Goal: Task Accomplishment & Management: Use online tool/utility

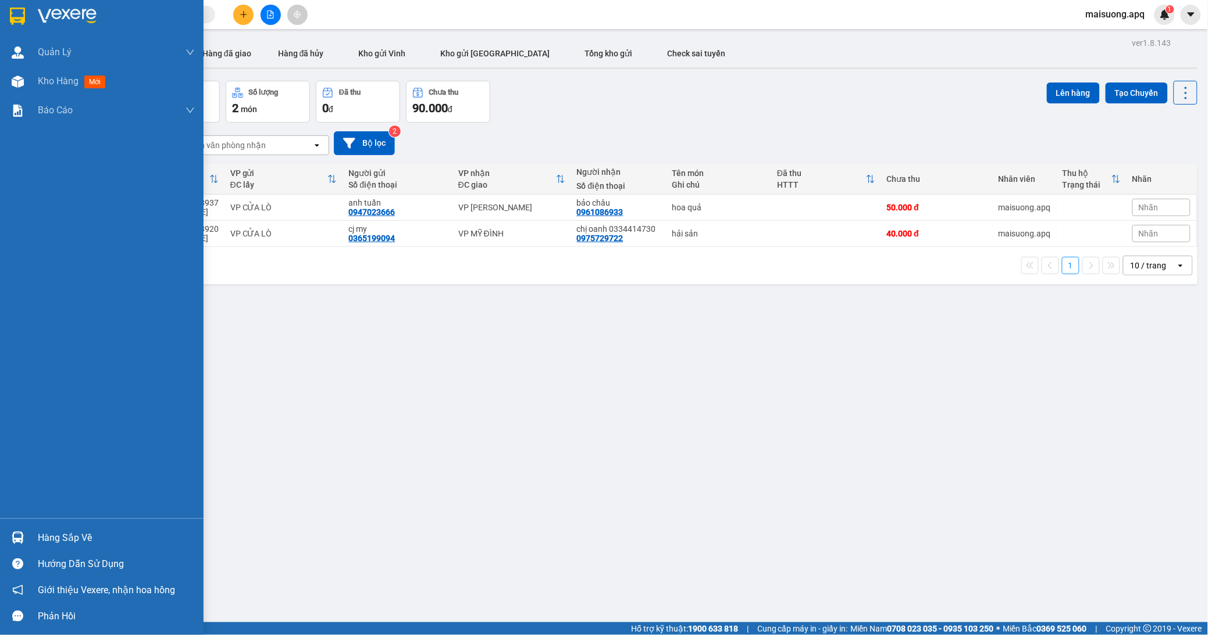
click at [67, 542] on div "Hàng sắp về" at bounding box center [116, 538] width 157 height 17
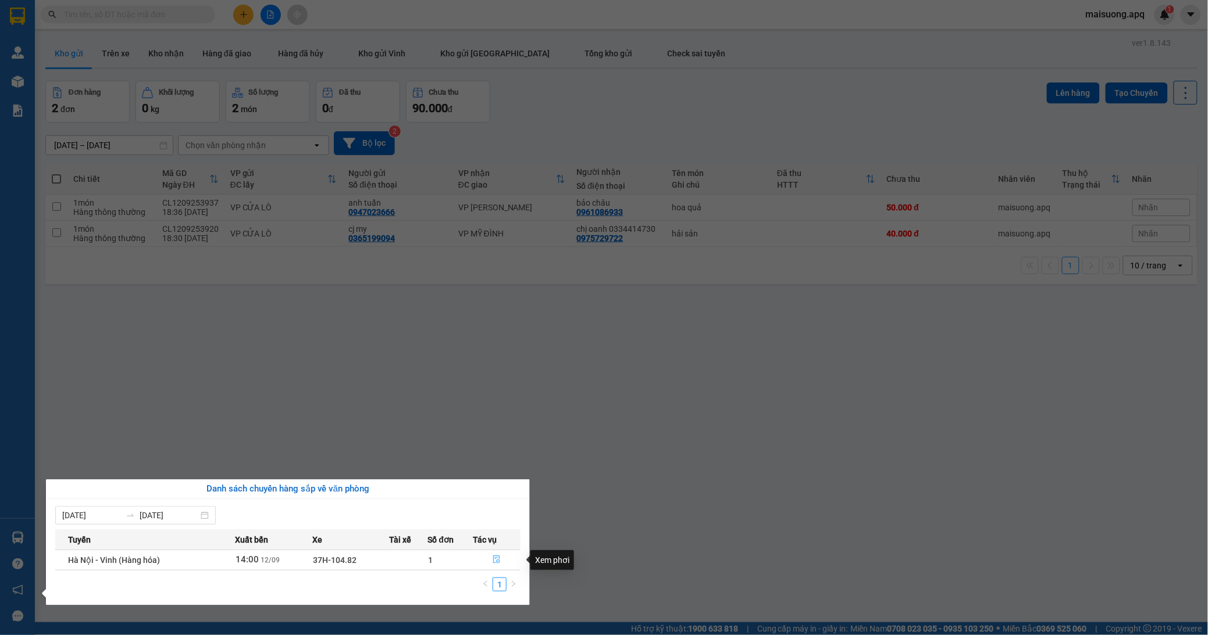
click at [498, 561] on icon "file-done" at bounding box center [496, 560] width 7 height 8
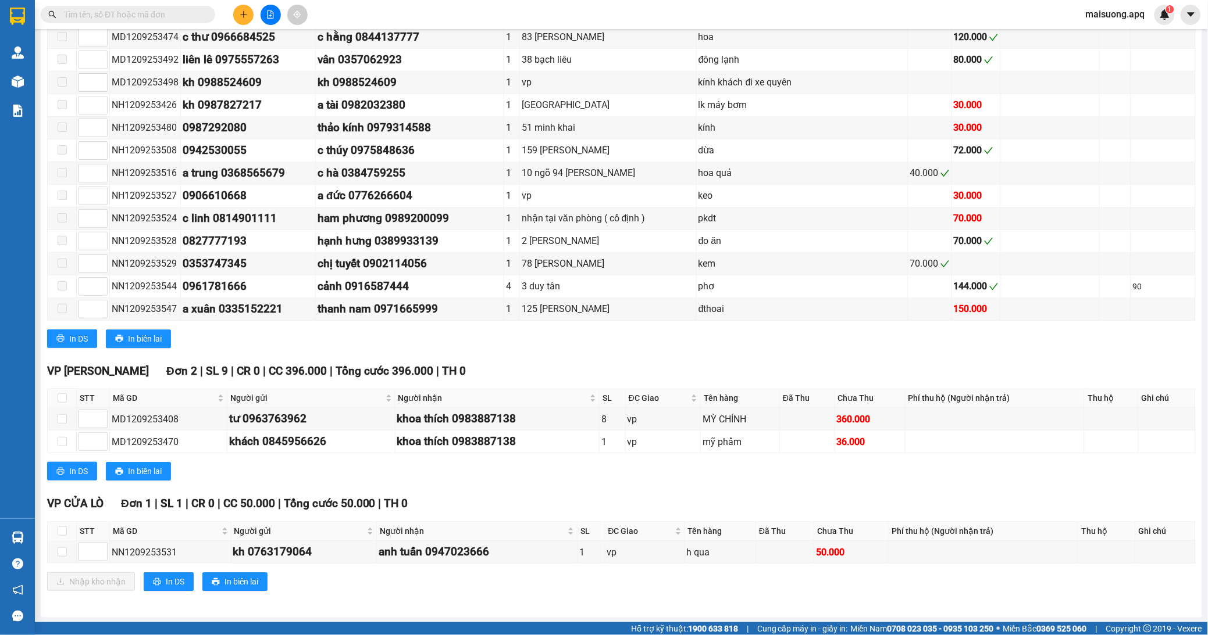
scroll to position [927, 0]
click at [59, 550] on input "checkbox" at bounding box center [62, 551] width 9 height 9
checkbox input "true"
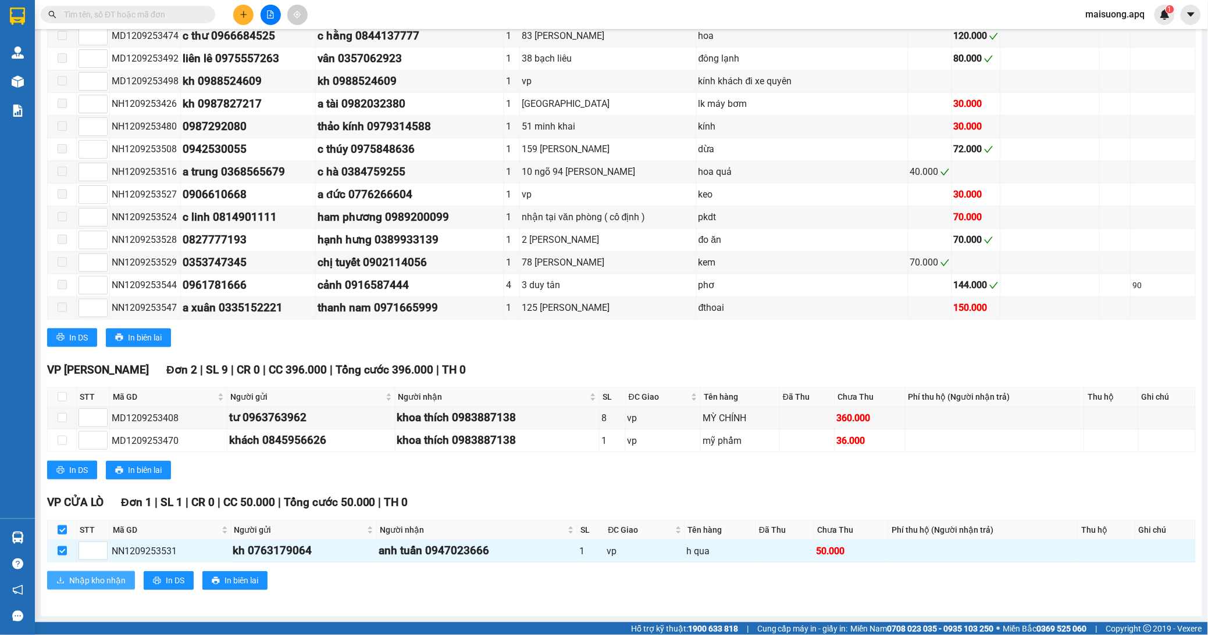
click at [117, 578] on span "Nhập kho nhận" at bounding box center [97, 580] width 56 height 13
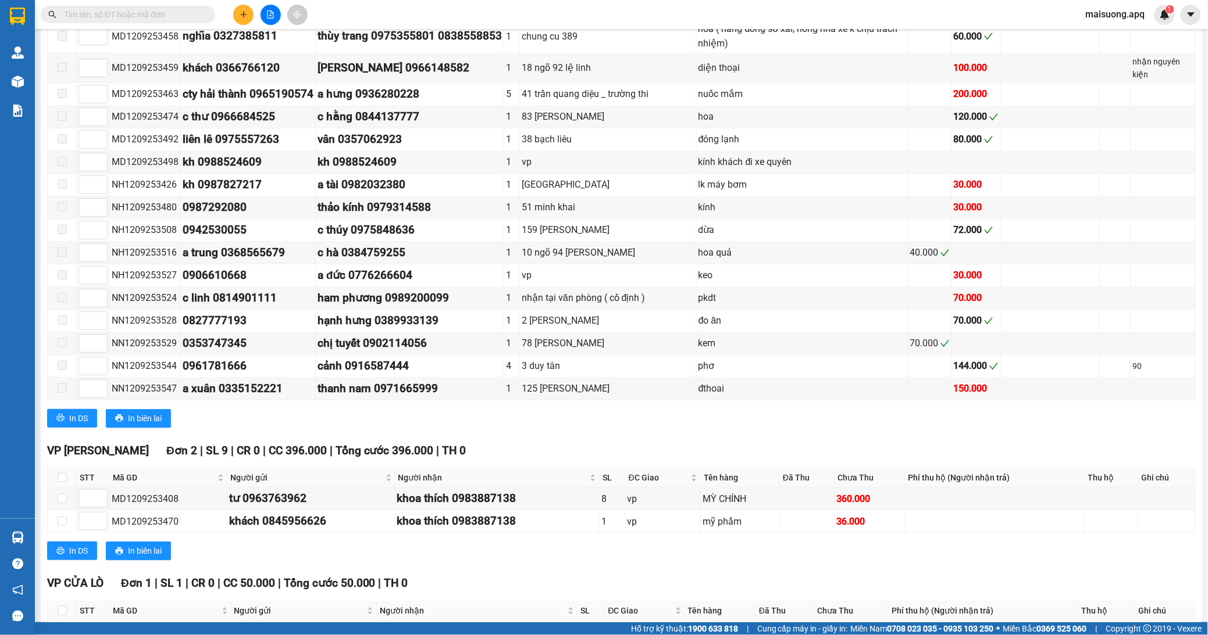
scroll to position [927, 0]
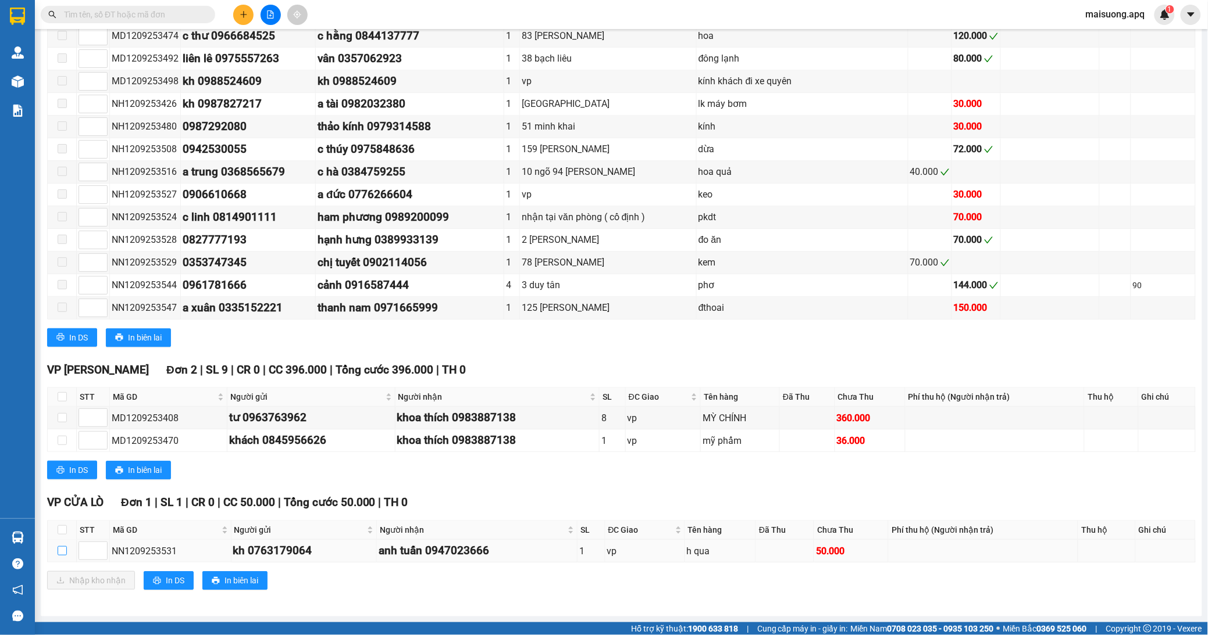
click at [61, 547] on input "checkbox" at bounding box center [62, 551] width 9 height 9
checkbox input "true"
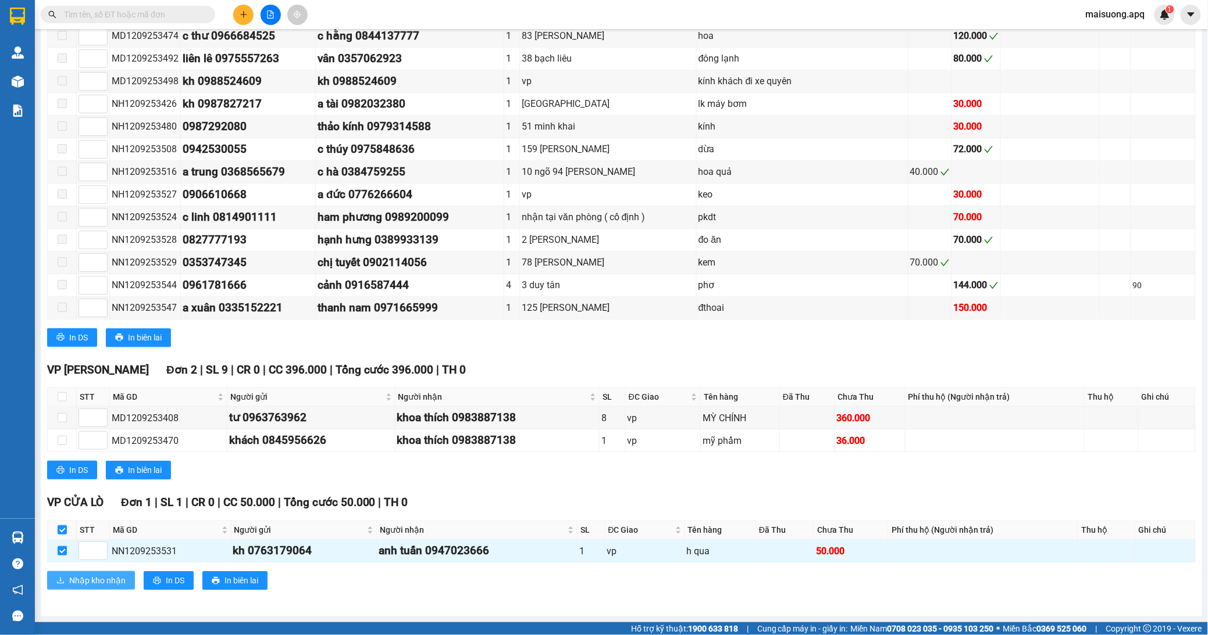
click at [98, 582] on span "Nhập kho nhận" at bounding box center [97, 580] width 56 height 13
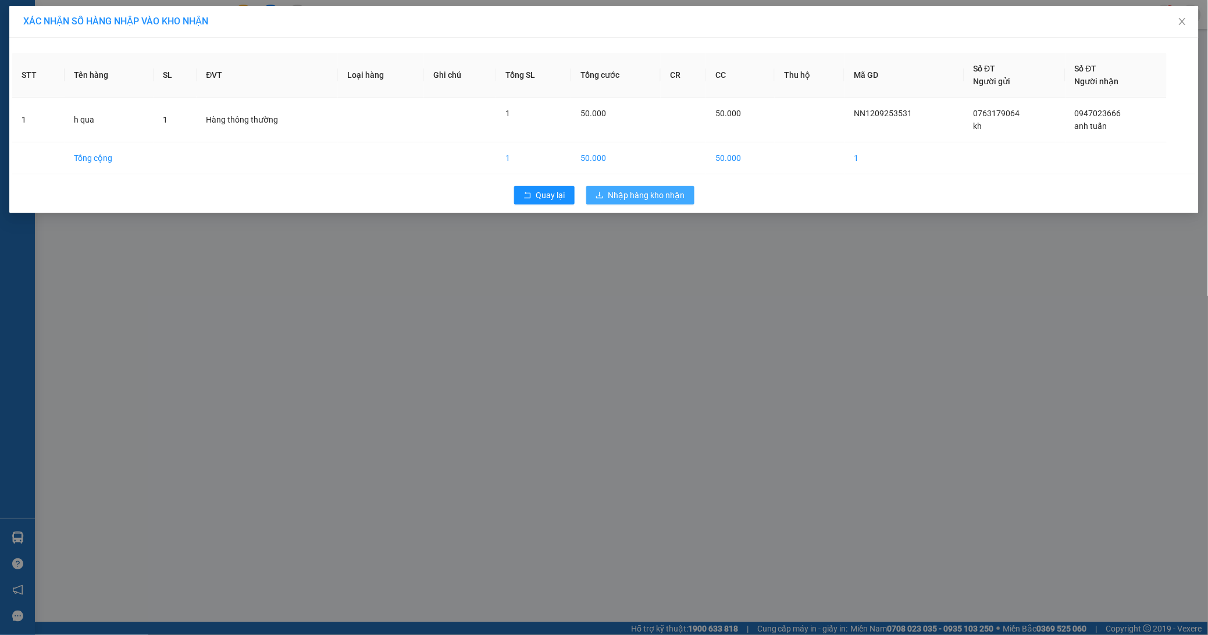
click at [672, 190] on span "Nhập hàng kho nhận" at bounding box center [646, 195] width 77 height 13
